Goal: Entertainment & Leisure: Consume media (video, audio)

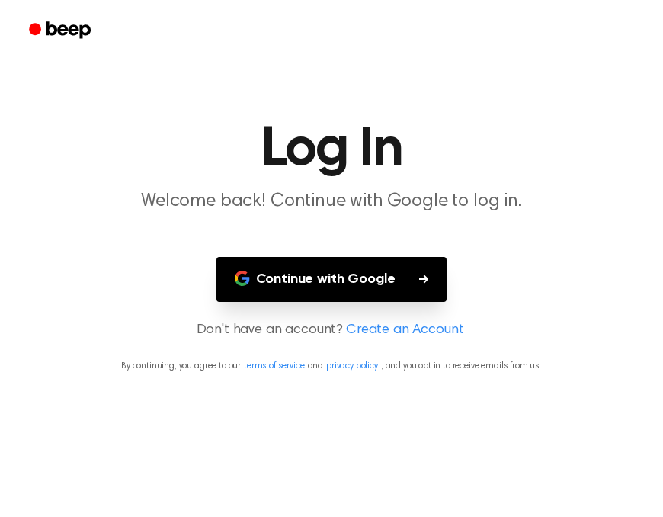
click at [338, 278] on button "Continue with Google" at bounding box center [331, 279] width 231 height 45
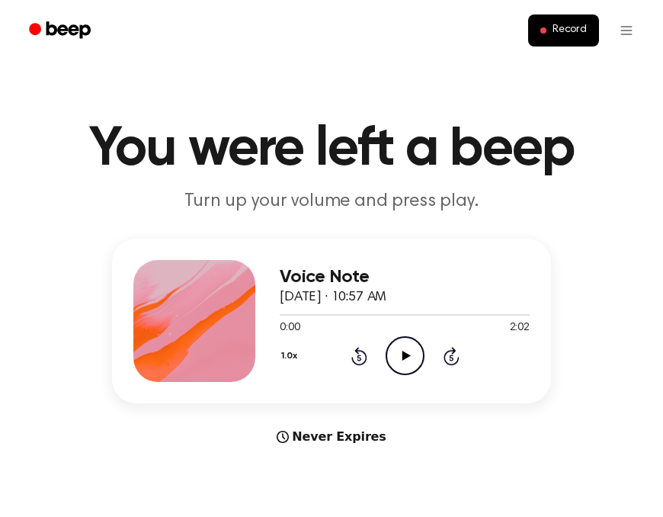
click at [405, 359] on icon "Play Audio" at bounding box center [405, 355] width 39 height 39
click at [412, 358] on icon "Play Audio" at bounding box center [405, 355] width 39 height 39
click at [408, 350] on icon "Play Audio" at bounding box center [405, 355] width 39 height 39
click at [402, 348] on icon "Play Audio" at bounding box center [405, 355] width 39 height 39
click at [402, 341] on icon "Play Audio" at bounding box center [405, 355] width 39 height 39
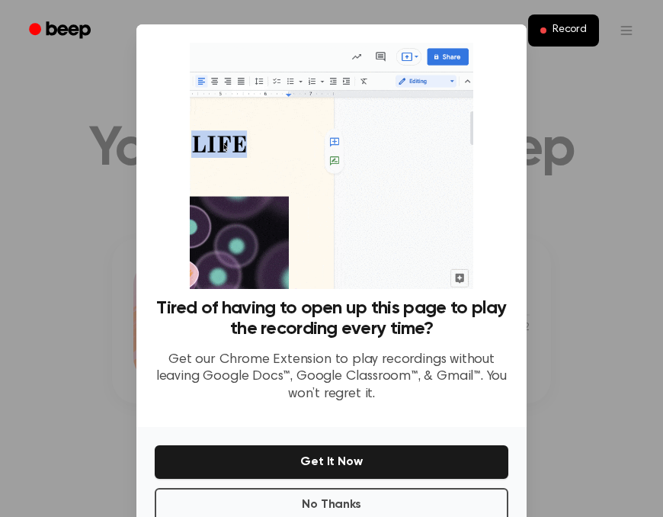
click at [546, 190] on div at bounding box center [331, 258] width 663 height 517
click at [425, 498] on button "No Thanks" at bounding box center [332, 505] width 354 height 34
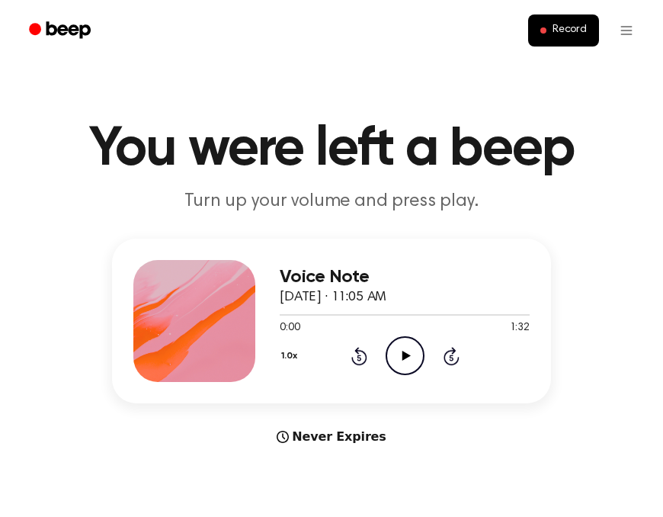
click at [397, 363] on icon "Play Audio" at bounding box center [405, 355] width 39 height 39
click at [394, 357] on icon "Play Audio" at bounding box center [405, 355] width 39 height 39
click at [409, 360] on icon "Play Audio" at bounding box center [405, 355] width 39 height 39
click at [411, 351] on icon "Play Audio" at bounding box center [405, 355] width 39 height 39
click at [397, 351] on icon "Play Audio" at bounding box center [405, 355] width 39 height 39
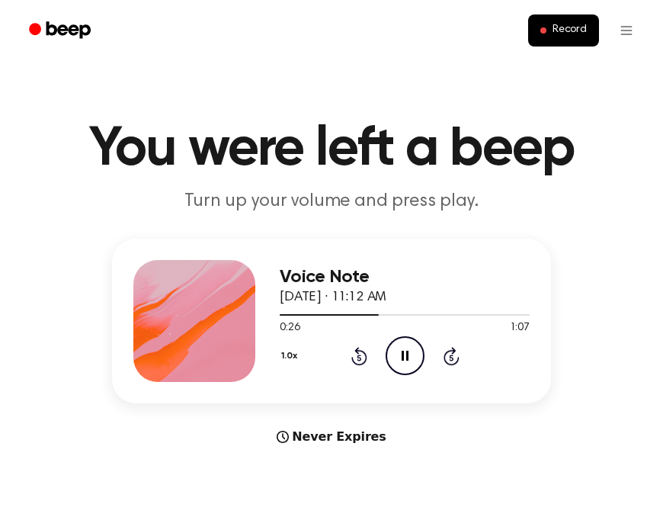
click at [405, 352] on icon at bounding box center [405, 356] width 7 height 10
click at [101, 245] on div "Voice Note September 21, 2025 · 11:12 AM 0:26 1:07 Your browser does not suppor…" at bounding box center [331, 342] width 626 height 207
click at [395, 352] on icon "Play Audio" at bounding box center [405, 355] width 39 height 39
click at [399, 352] on icon "Play Audio" at bounding box center [405, 355] width 39 height 39
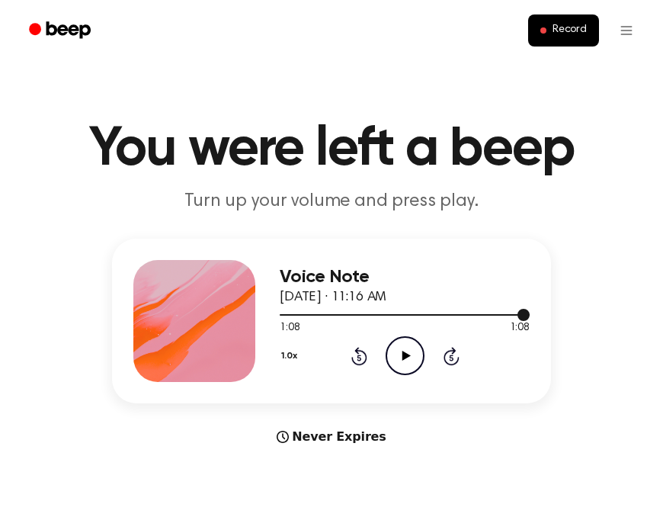
click at [283, 314] on div at bounding box center [405, 315] width 250 height 2
click at [408, 364] on icon "Play Audio" at bounding box center [405, 355] width 39 height 39
click at [410, 352] on icon "Pause Audio" at bounding box center [405, 355] width 39 height 39
click at [397, 357] on icon "Play Audio" at bounding box center [405, 355] width 39 height 39
click at [404, 351] on icon "Play Audio" at bounding box center [405, 355] width 39 height 39
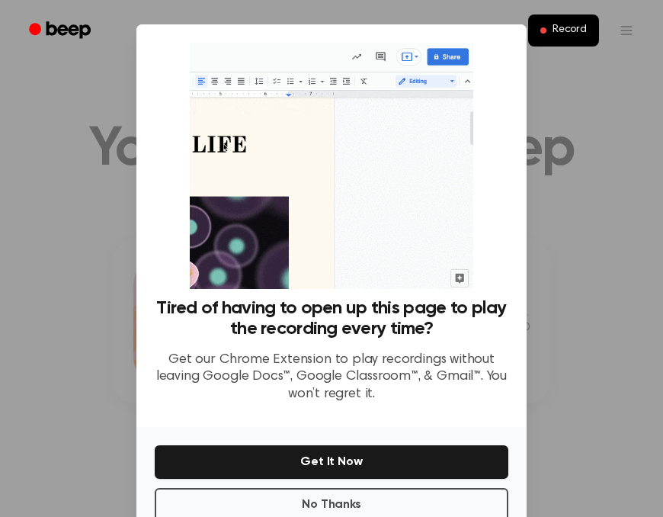
scroll to position [38, 0]
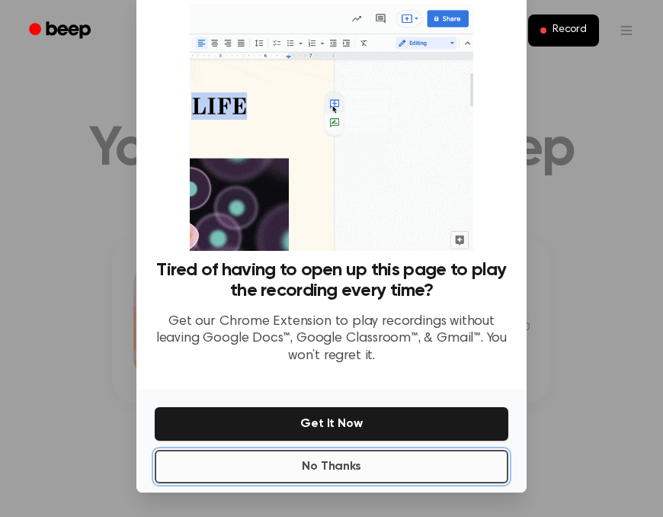
click at [371, 469] on button "No Thanks" at bounding box center [332, 467] width 354 height 34
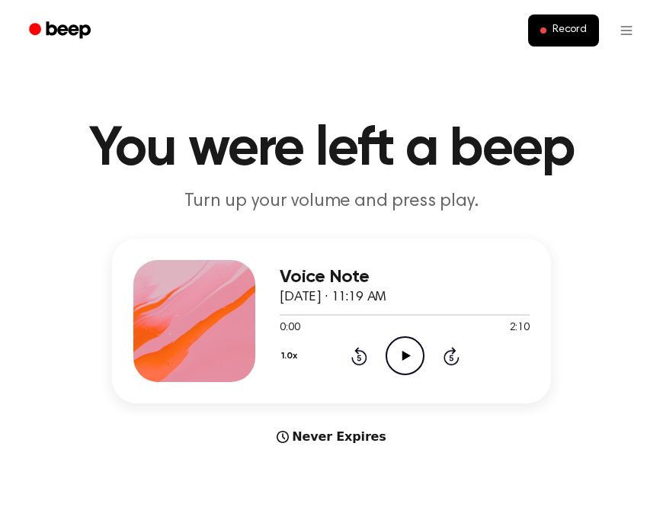
click at [399, 355] on icon "Play Audio" at bounding box center [405, 355] width 39 height 39
